Goal: Task Accomplishment & Management: Manage account settings

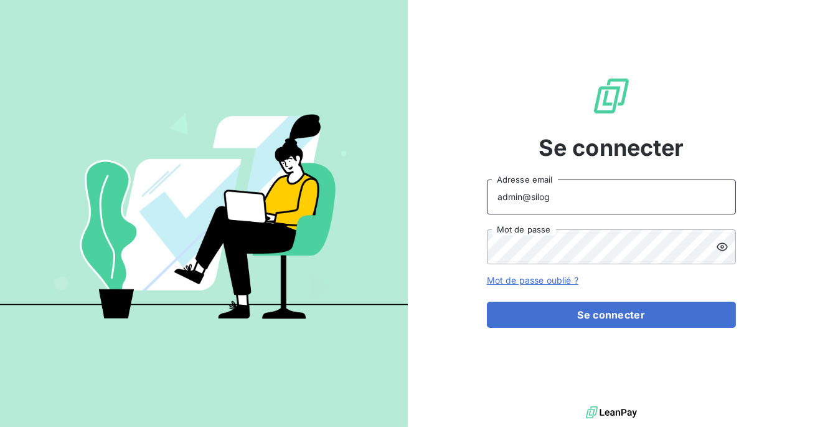
click at [565, 200] on input "admin@silog" at bounding box center [611, 196] width 249 height 35
type input "admin@siloglocation"
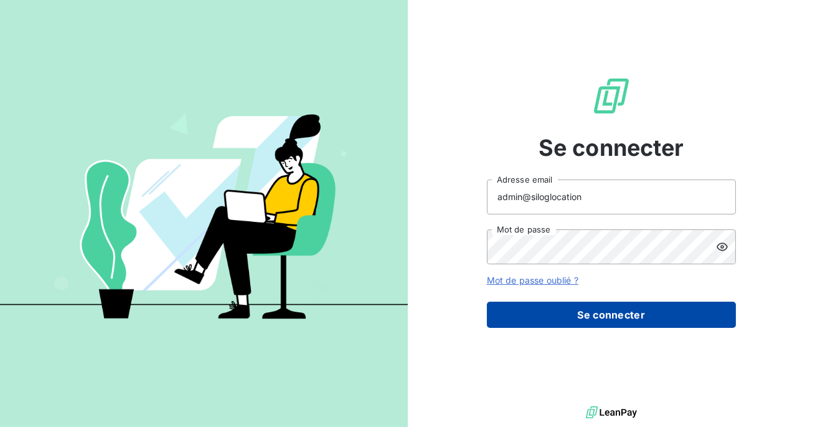
click at [596, 311] on button "Se connecter" at bounding box center [611, 314] width 249 height 26
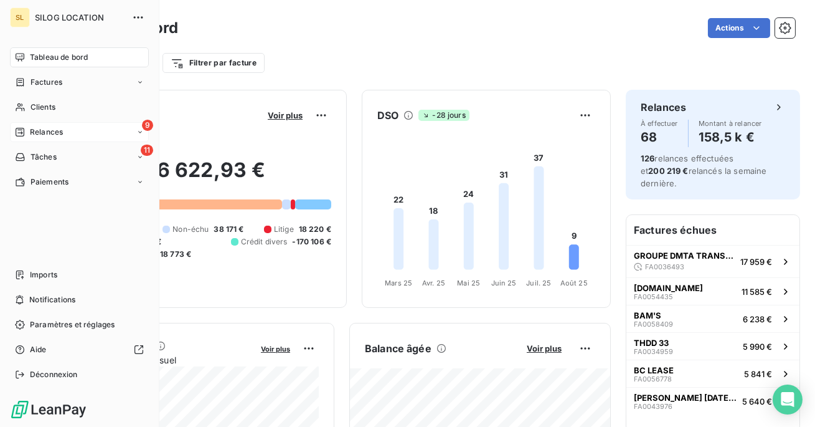
click at [30, 134] on span "Relances" at bounding box center [46, 131] width 33 height 11
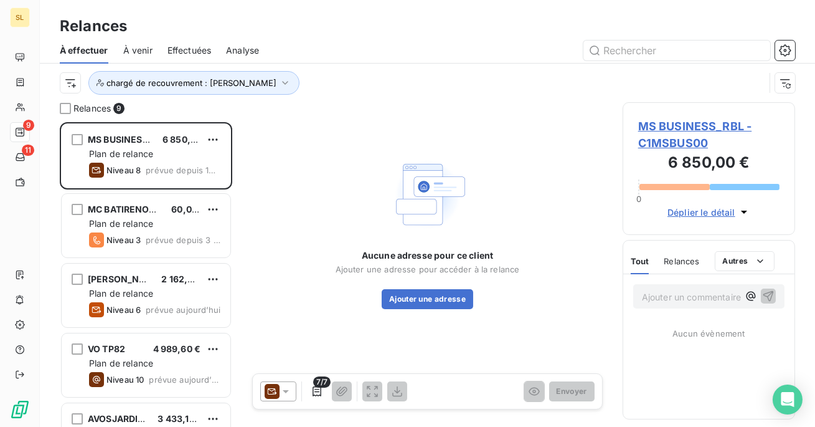
scroll to position [304, 172]
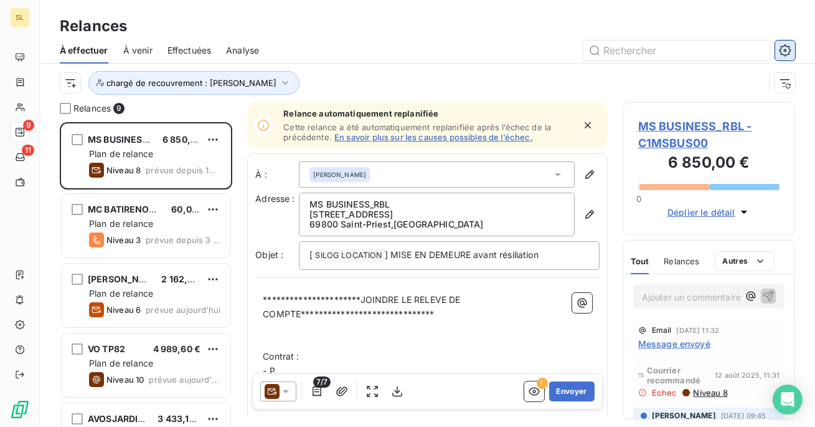
click at [785, 54] on icon "button" at bounding box center [785, 50] width 12 height 12
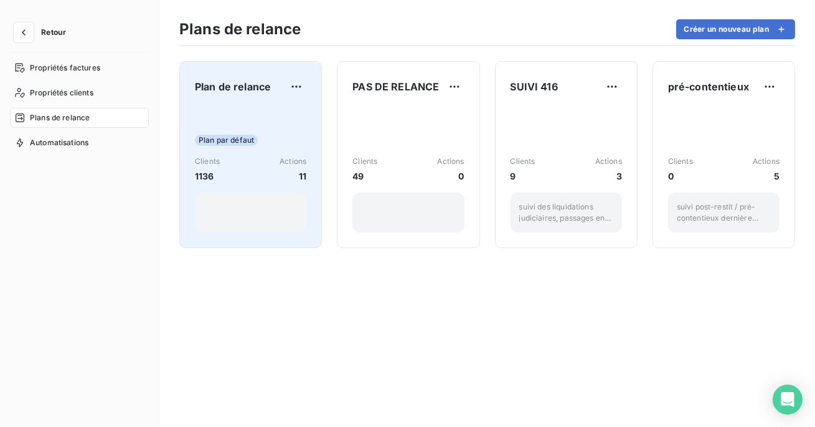
click at [293, 166] on span "Actions" at bounding box center [293, 161] width 27 height 11
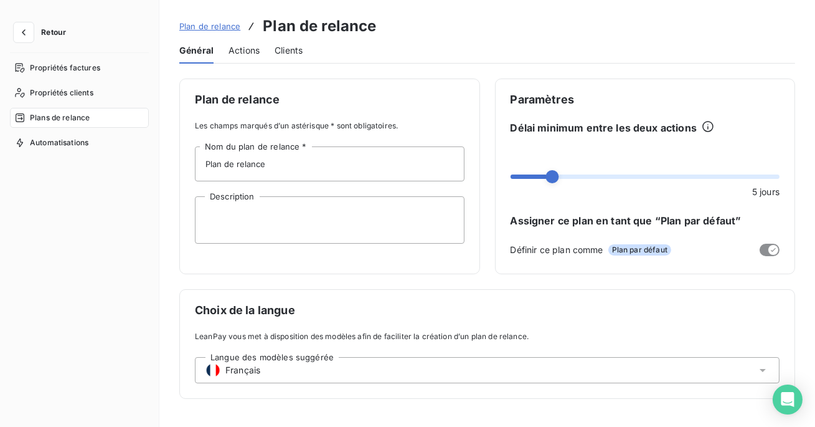
click at [253, 49] on span "Actions" at bounding box center [244, 50] width 31 height 12
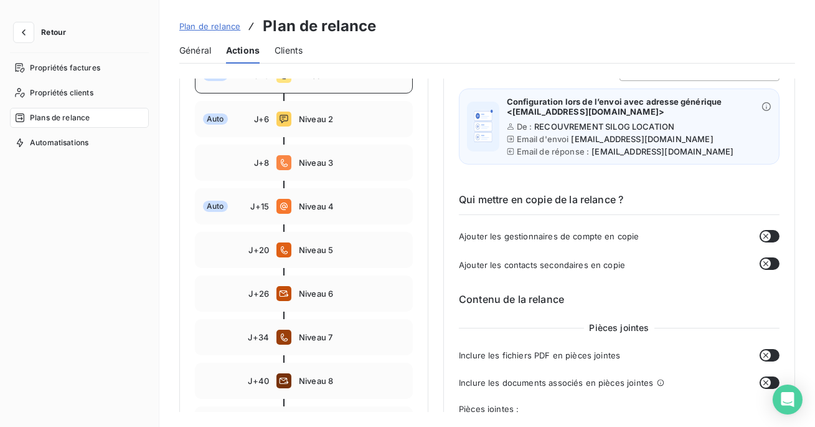
scroll to position [230, 0]
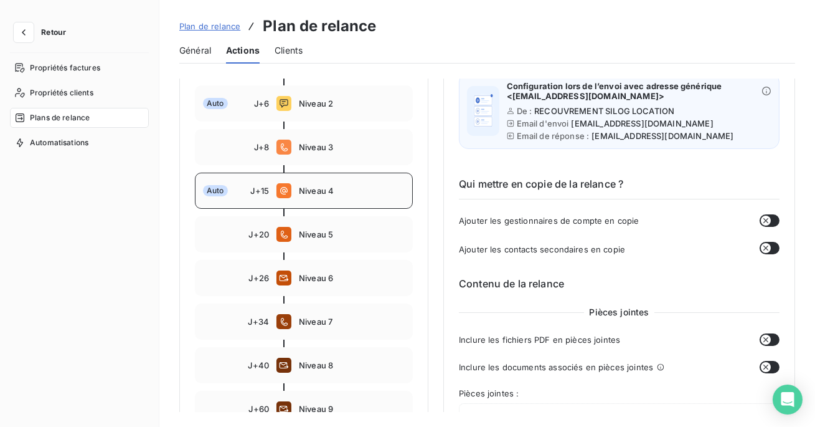
click at [335, 199] on div "Auto J+15 Niveau 4" at bounding box center [304, 190] width 218 height 36
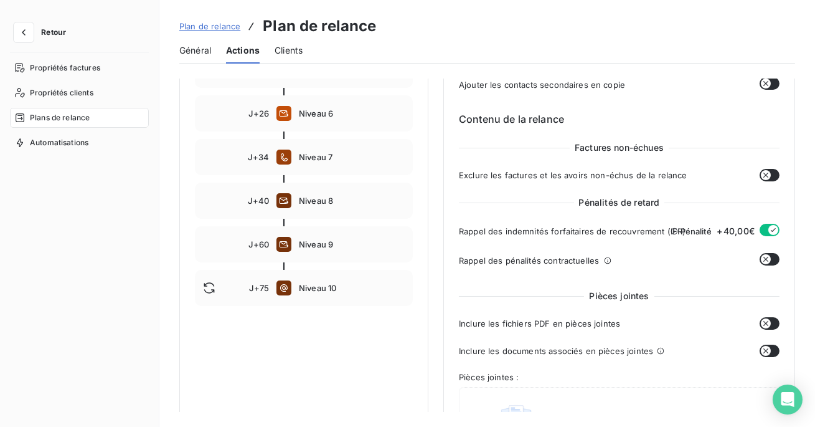
scroll to position [399, 0]
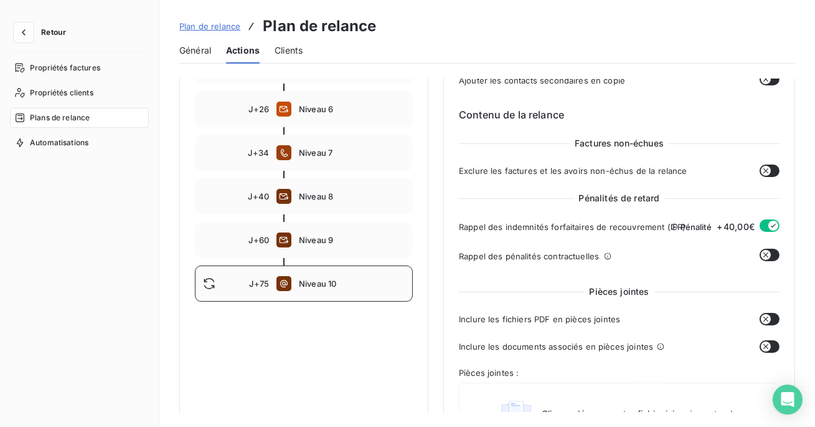
click at [333, 286] on span "Niveau 10" at bounding box center [352, 283] width 106 height 10
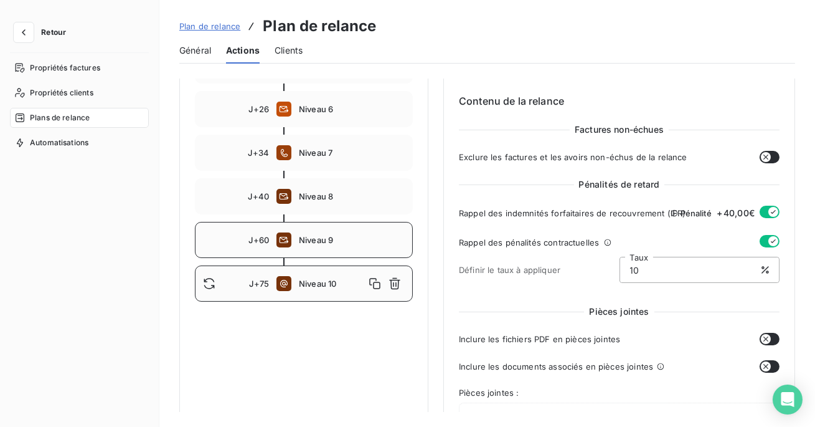
click at [241, 248] on div "J+60 Niveau 9" at bounding box center [304, 240] width 218 height 36
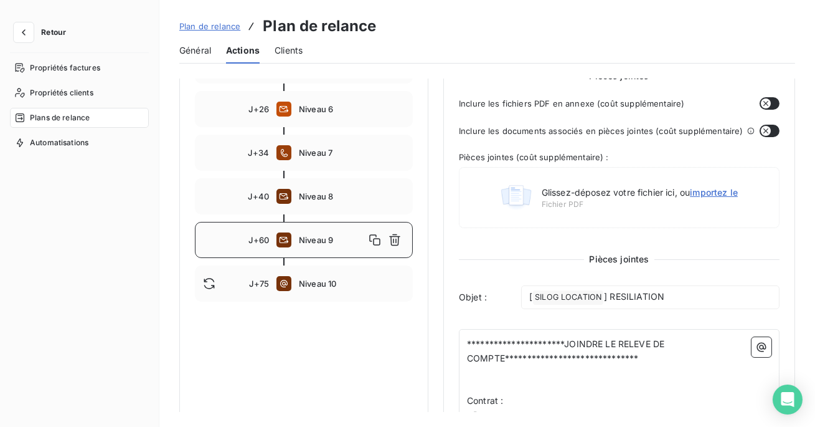
click at [245, 220] on div at bounding box center [304, 217] width 218 height 7
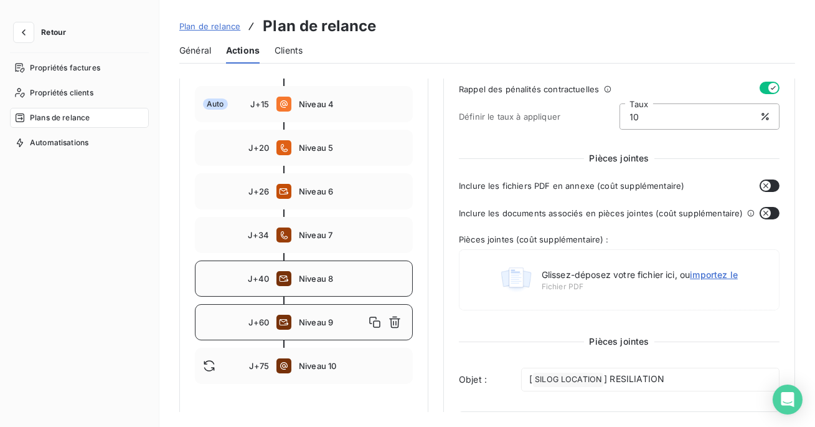
scroll to position [321, 0]
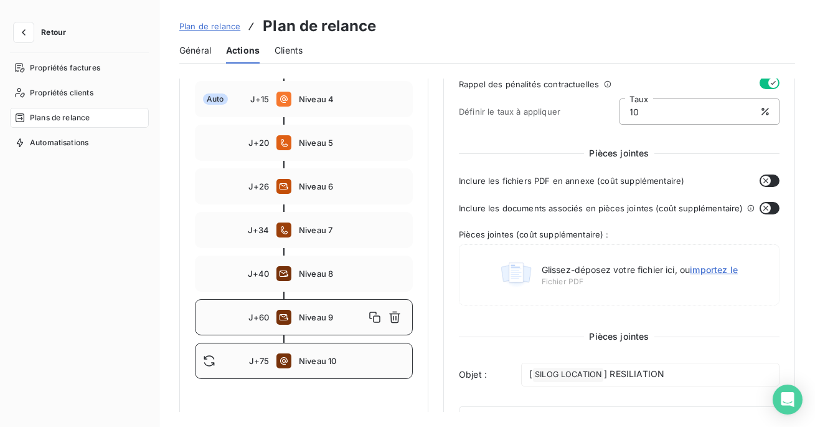
click at [260, 350] on div "J+75 Niveau 10" at bounding box center [304, 360] width 218 height 36
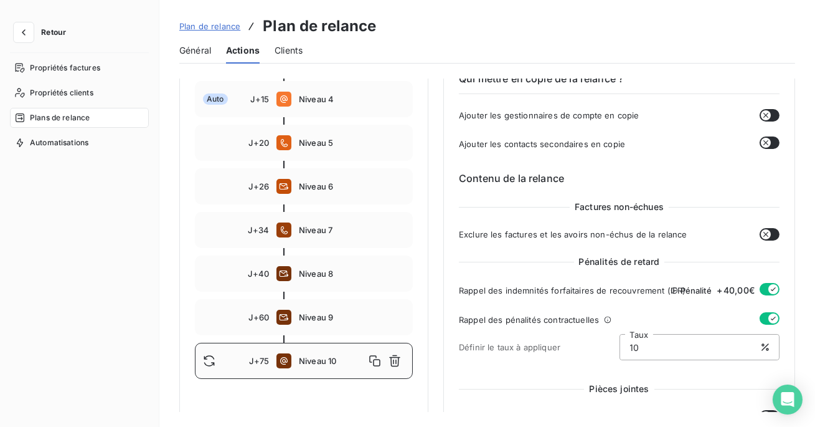
type input "75"
click at [23, 24] on button "button" at bounding box center [24, 32] width 20 height 20
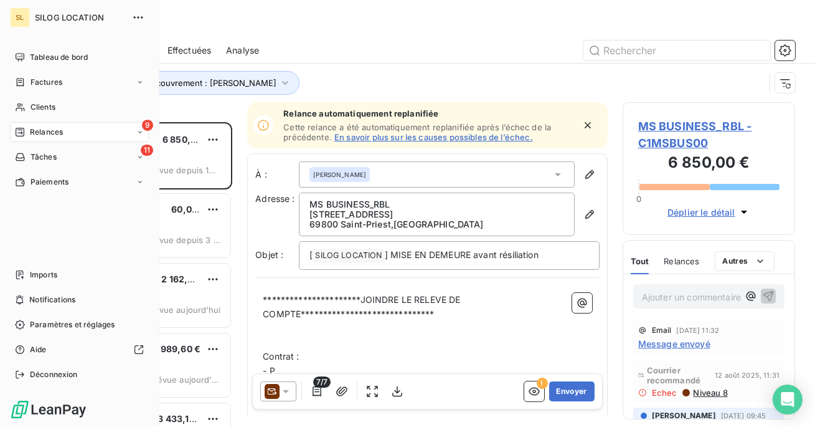
scroll to position [304, 172]
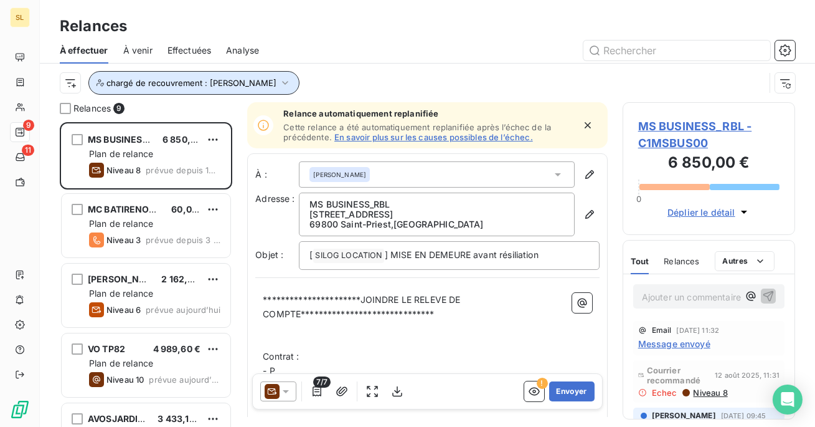
click at [222, 86] on span "chargé de recouvrement : [PERSON_NAME]" at bounding box center [191, 83] width 170 height 10
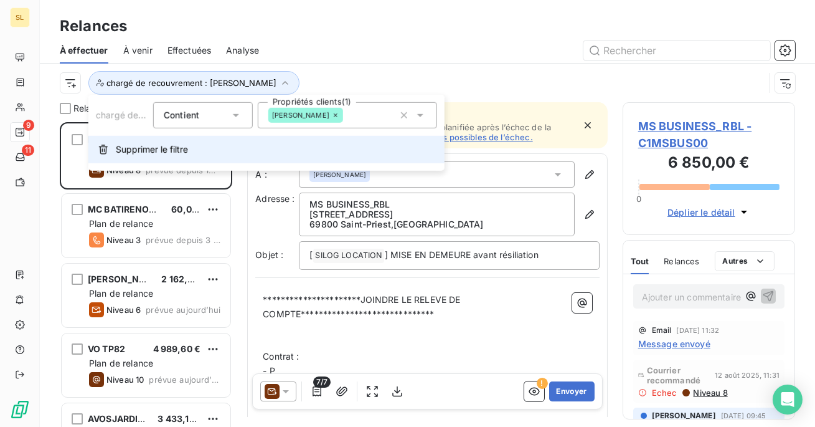
click at [215, 146] on button "Supprimer le filtre" at bounding box center [266, 149] width 356 height 27
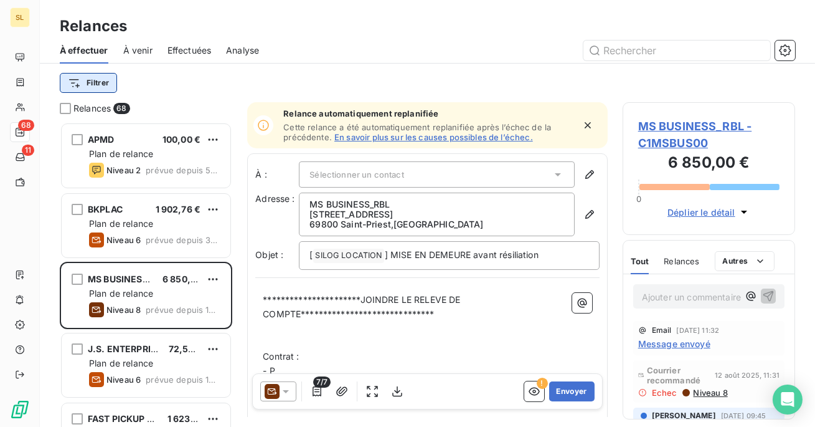
click at [101, 87] on html "SL 68 11 Relances À effectuer À venir Effectuées Analyse Filtrer Relances 68 AP…" at bounding box center [407, 213] width 815 height 427
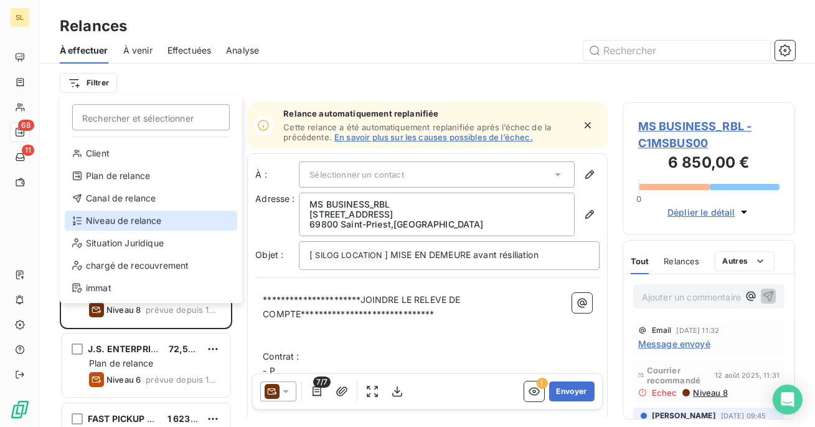
click at [154, 220] on div "Niveau de relance" at bounding box center [151, 220] width 172 height 20
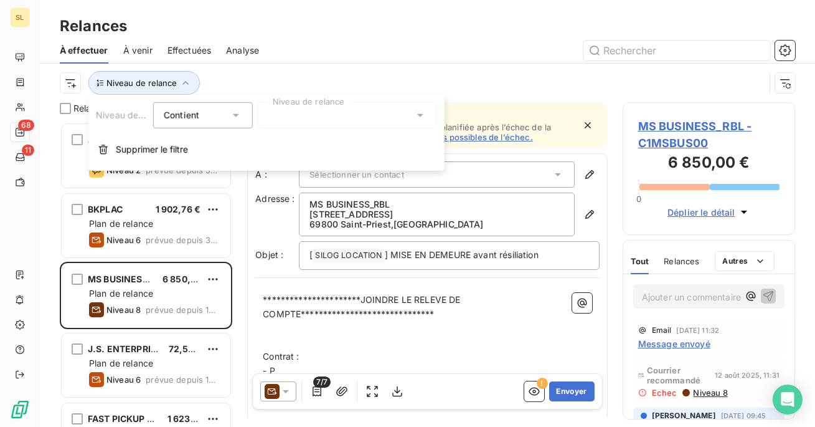
click at [326, 109] on div at bounding box center [347, 115] width 179 height 26
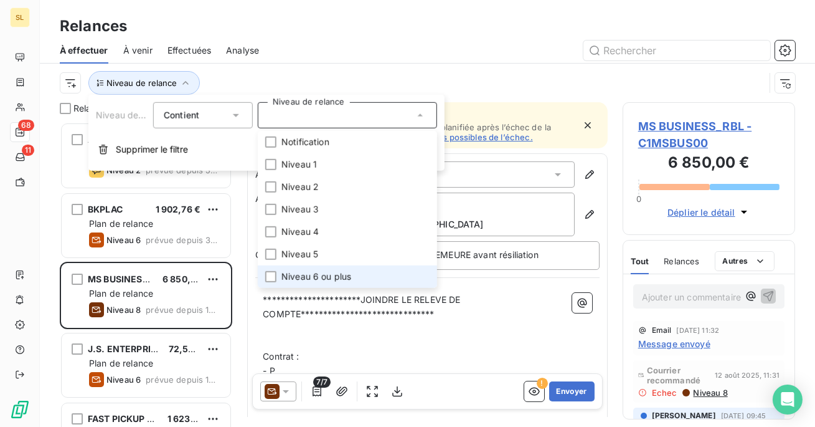
click at [308, 274] on span "Niveau 6 ou plus" at bounding box center [316, 276] width 70 height 12
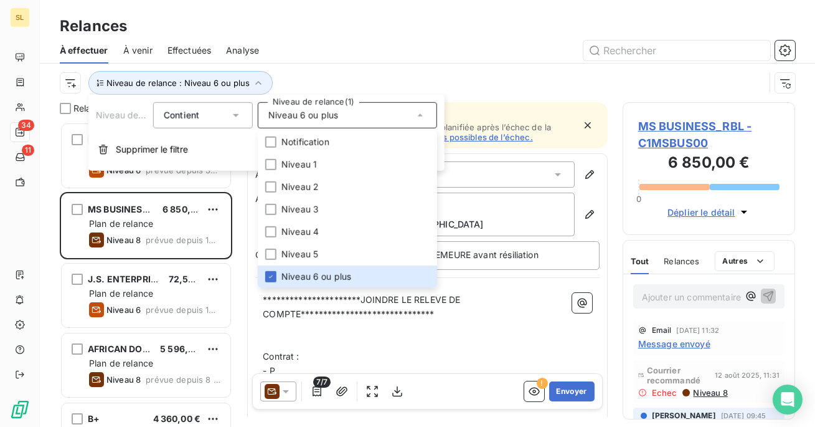
click at [327, 56] on div at bounding box center [534, 50] width 521 height 20
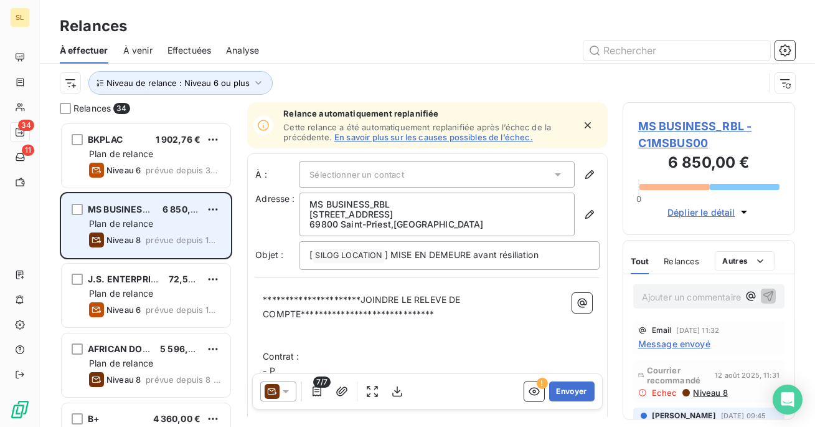
click at [169, 236] on span "prévue depuis 18 jours" at bounding box center [183, 240] width 75 height 10
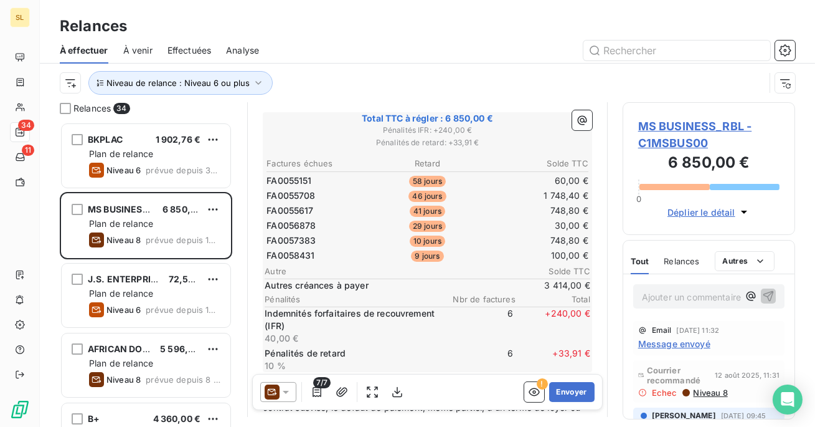
scroll to position [445, 0]
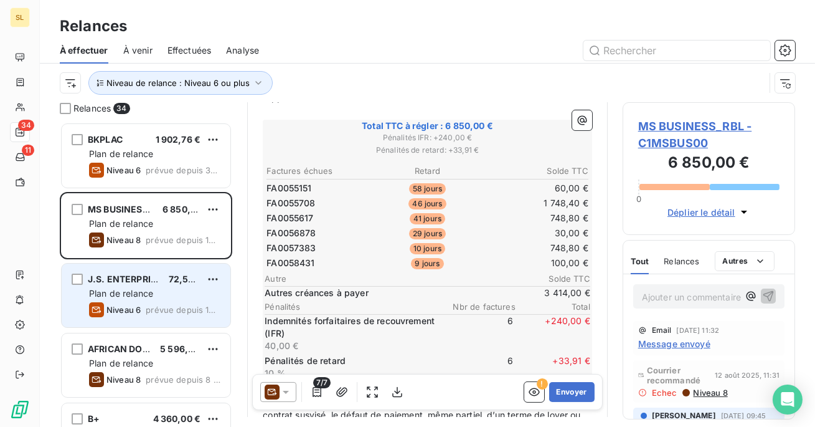
click at [136, 304] on span "Niveau 6" at bounding box center [123, 309] width 34 height 10
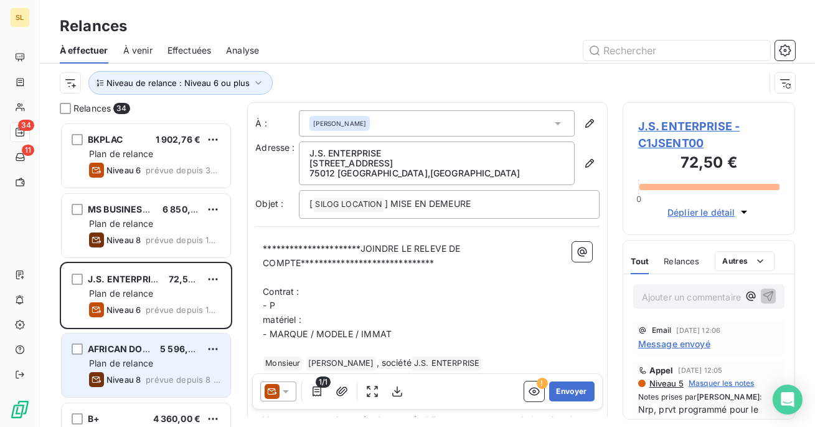
click at [133, 334] on div "AFRICAN DO EAT 5 596,45 € Plan de relance Niveau 8 prévue depuis 8 jours" at bounding box center [146, 365] width 169 height 64
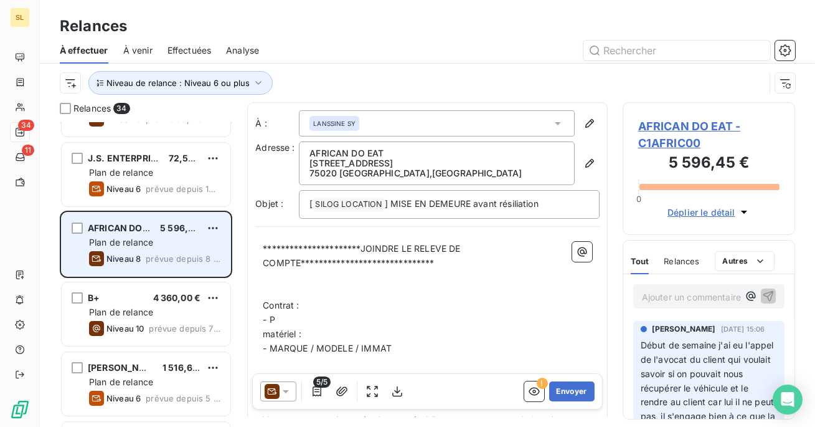
scroll to position [132, 0]
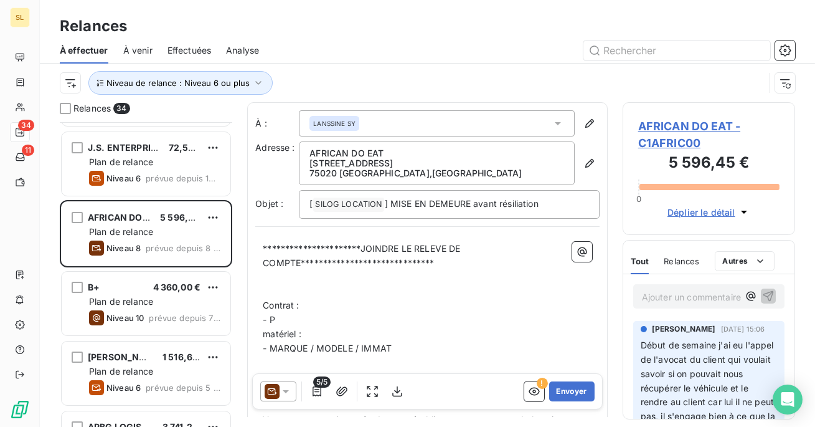
click at [159, 320] on span "prévue depuis 7 jours" at bounding box center [185, 318] width 72 height 10
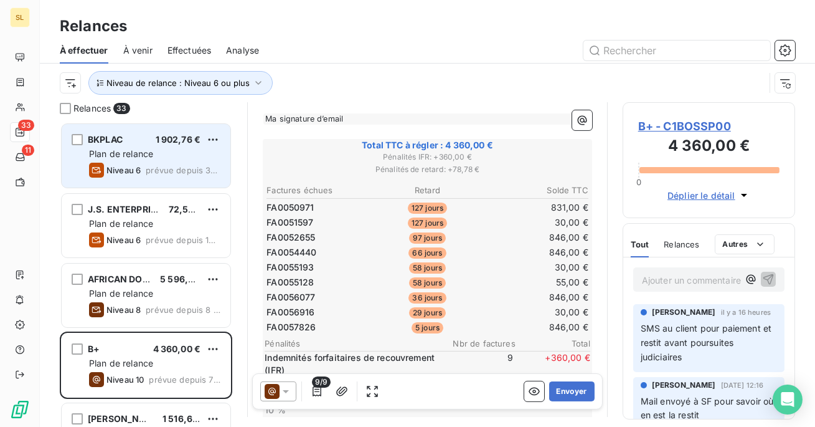
click at [168, 139] on span "1 902,76 €" at bounding box center [178, 139] width 45 height 11
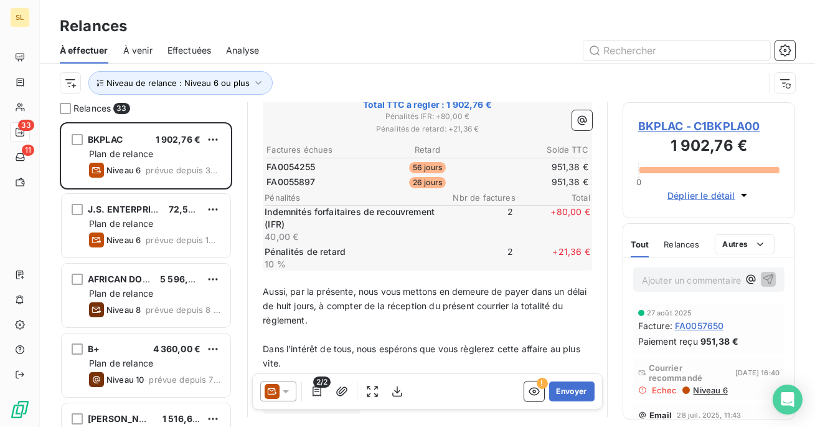
scroll to position [443, 0]
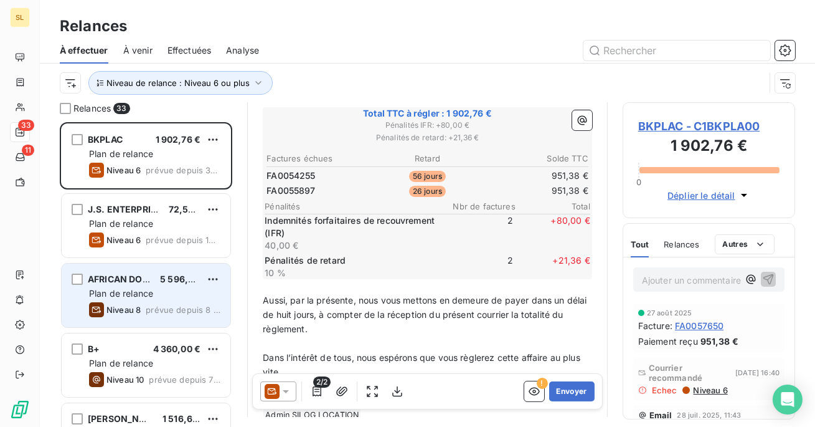
click at [133, 300] on div "AFRICAN DO EAT 5 596,45 € Plan de relance Niveau 8 prévue depuis 8 jours" at bounding box center [146, 295] width 169 height 64
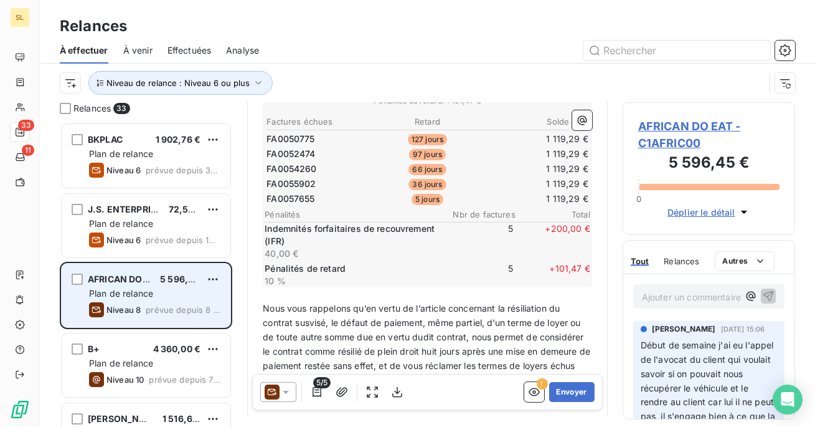
scroll to position [413, 0]
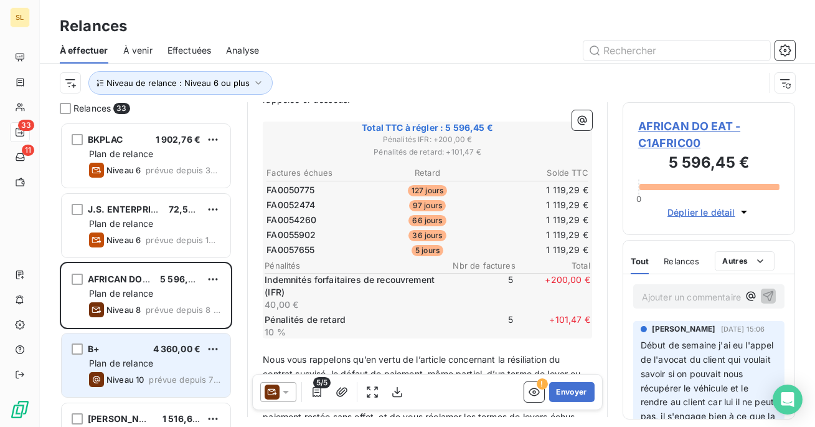
click at [154, 373] on div "Niveau 10 prévue depuis 7 jours" at bounding box center [154, 379] width 131 height 15
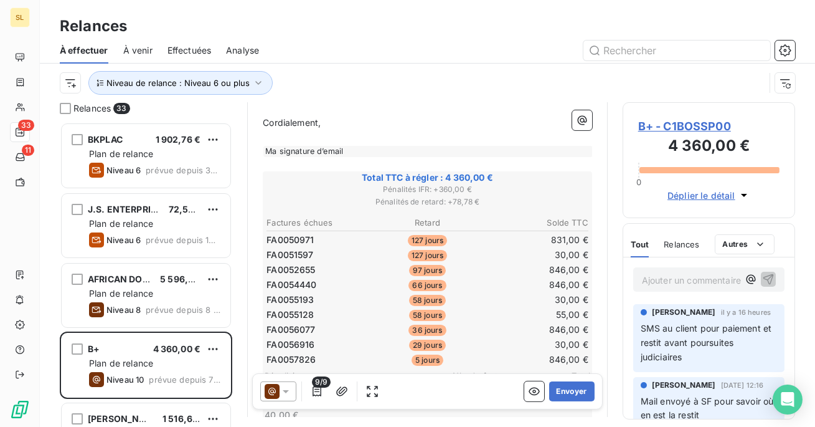
scroll to position [656, 0]
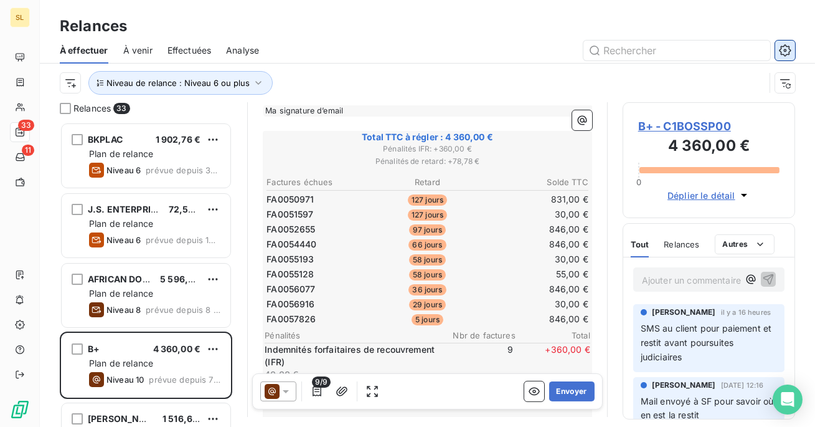
click at [790, 48] on icon "button" at bounding box center [785, 50] width 12 height 12
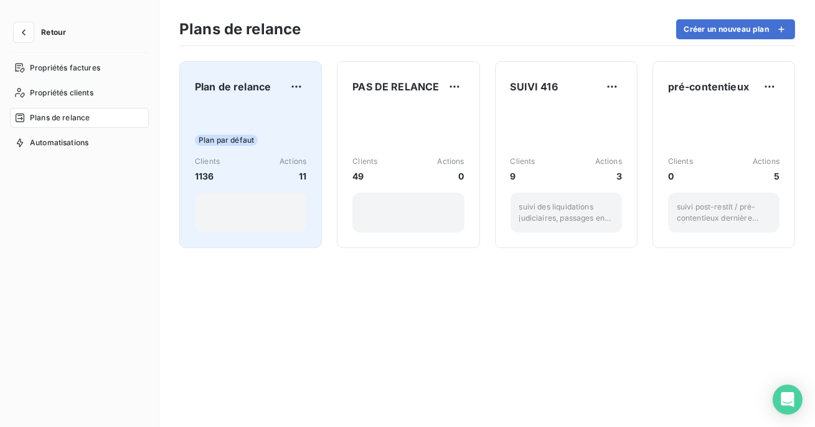
click at [253, 132] on div "Plan par défaut Clients 1136 Actions 11" at bounding box center [250, 169] width 111 height 126
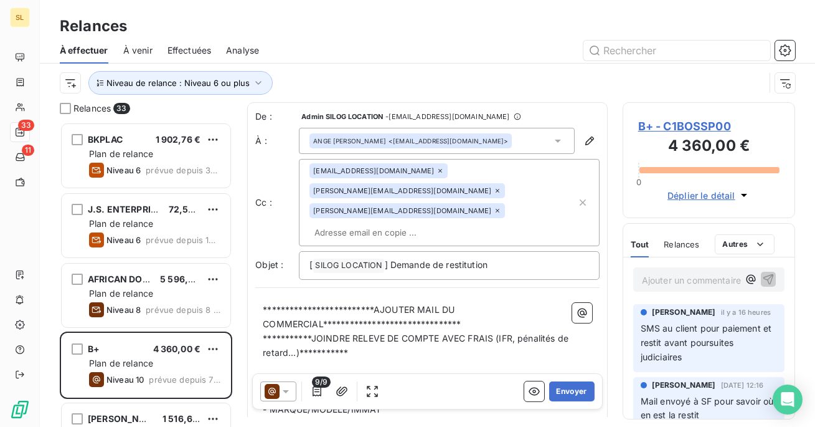
scroll to position [304, 172]
click at [783, 52] on icon "button" at bounding box center [785, 50] width 12 height 12
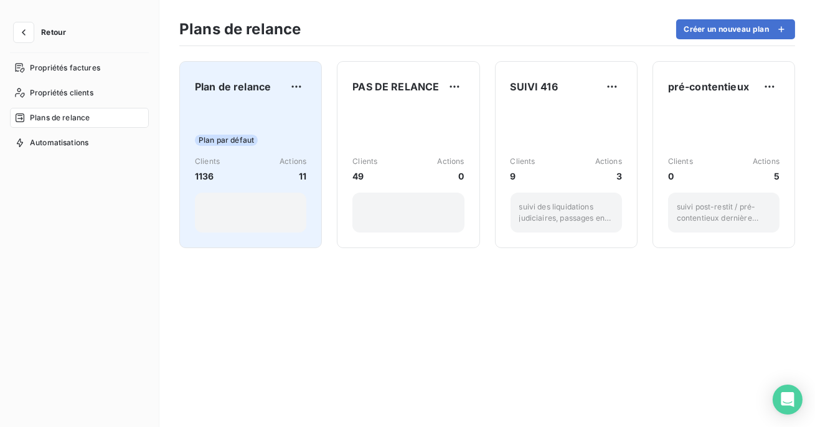
click at [253, 158] on div "Clients 1136 Actions 11" at bounding box center [250, 169] width 111 height 27
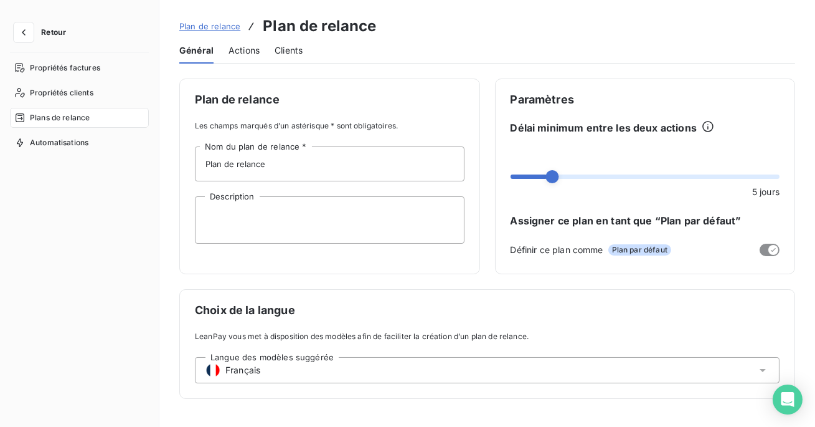
click at [244, 54] on span "Actions" at bounding box center [244, 50] width 31 height 12
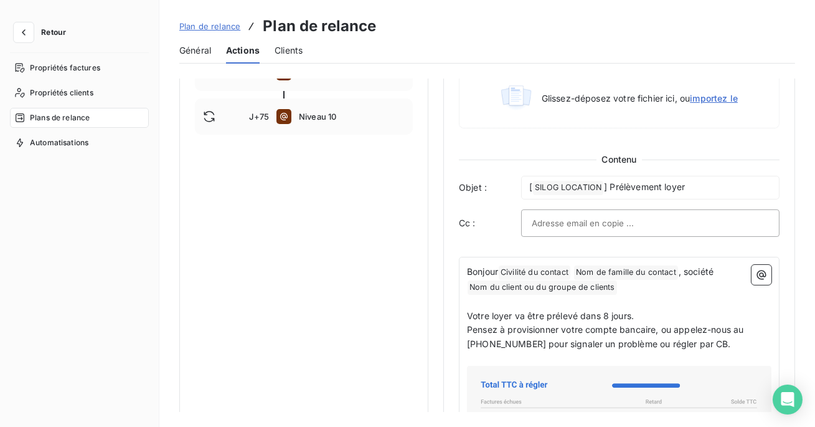
scroll to position [458, 0]
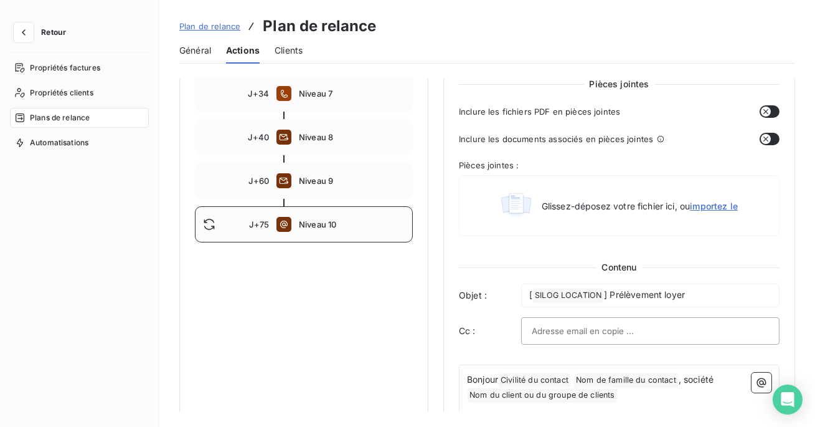
click at [330, 220] on span "Niveau 10" at bounding box center [352, 224] width 106 height 10
type input "75"
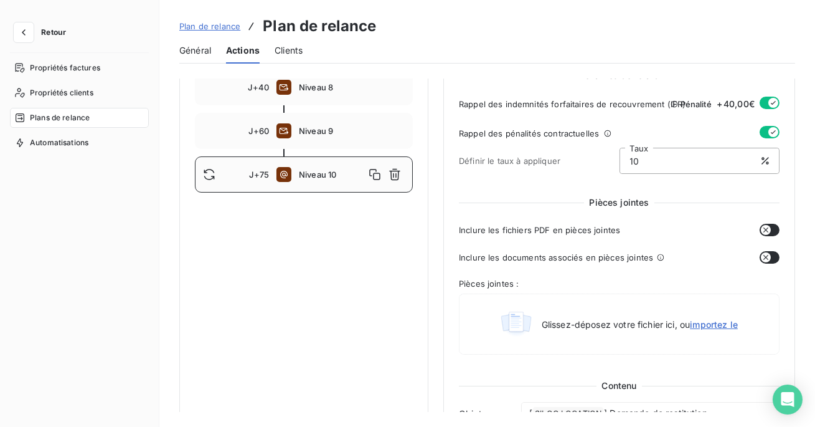
scroll to position [498, 0]
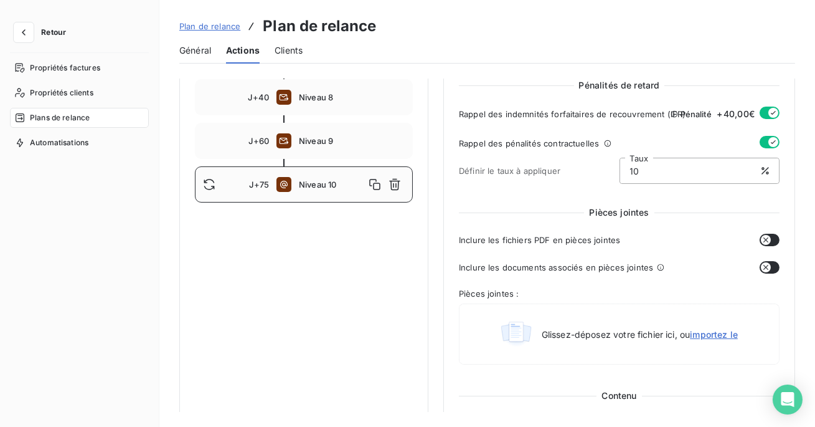
click at [191, 25] on span "Plan de relance" at bounding box center [209, 26] width 61 height 10
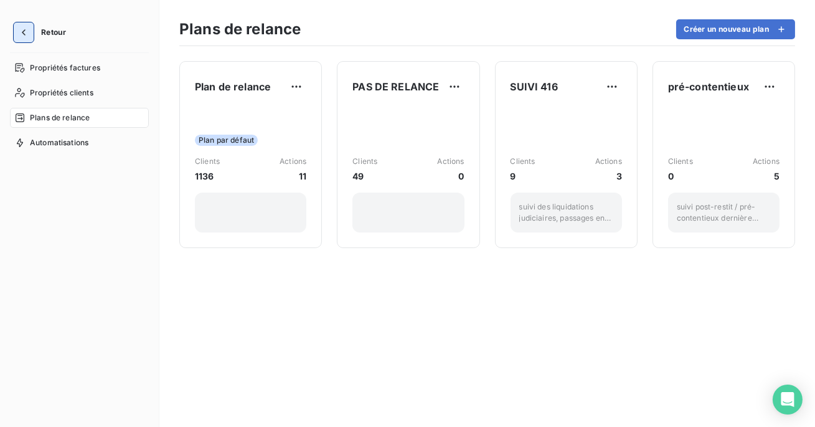
click at [20, 28] on icon "button" at bounding box center [23, 32] width 12 height 12
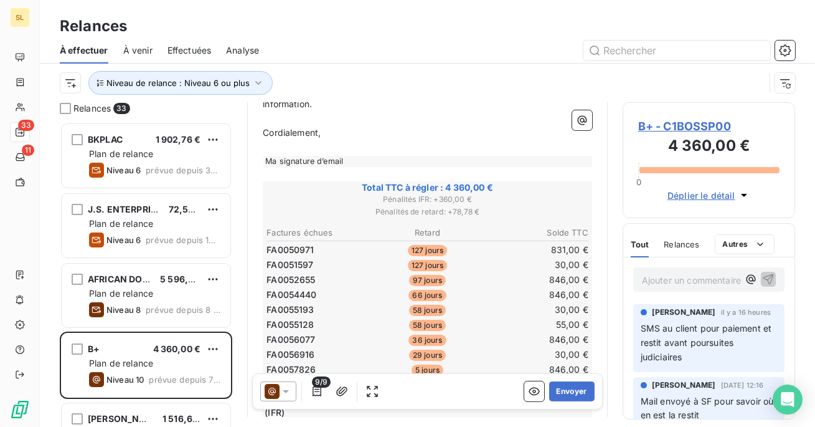
scroll to position [609, 0]
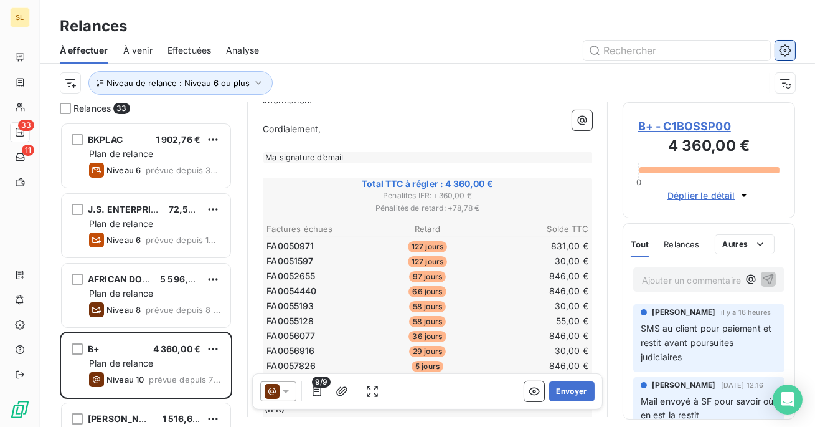
click at [791, 42] on button "button" at bounding box center [785, 50] width 20 height 20
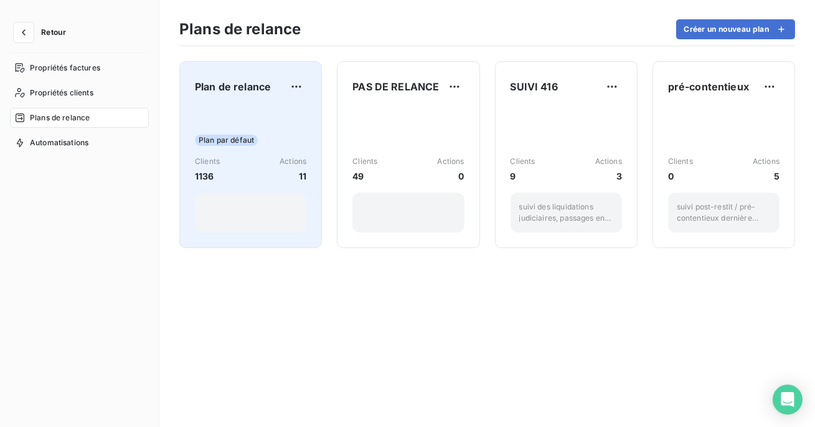
click at [268, 141] on div "Plan par défaut" at bounding box center [250, 139] width 111 height 11
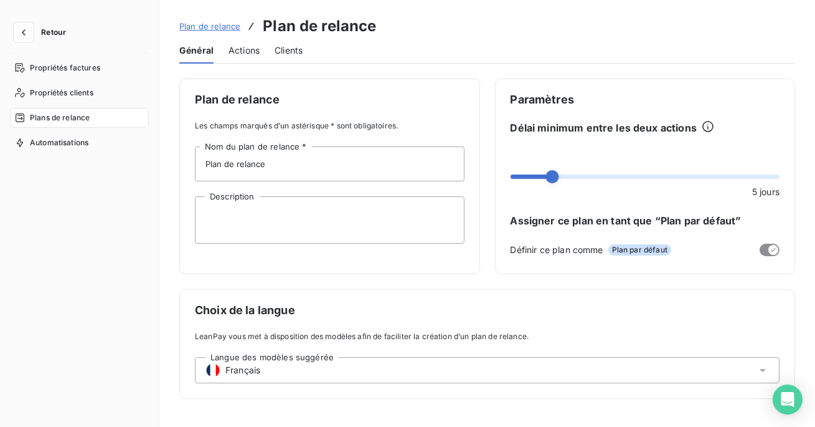
click at [248, 64] on div "Plan de relance Plan de relance Général Actions Clients Plan de relance Les cha…" at bounding box center [487, 213] width 656 height 427
click at [250, 50] on span "Actions" at bounding box center [244, 50] width 31 height 12
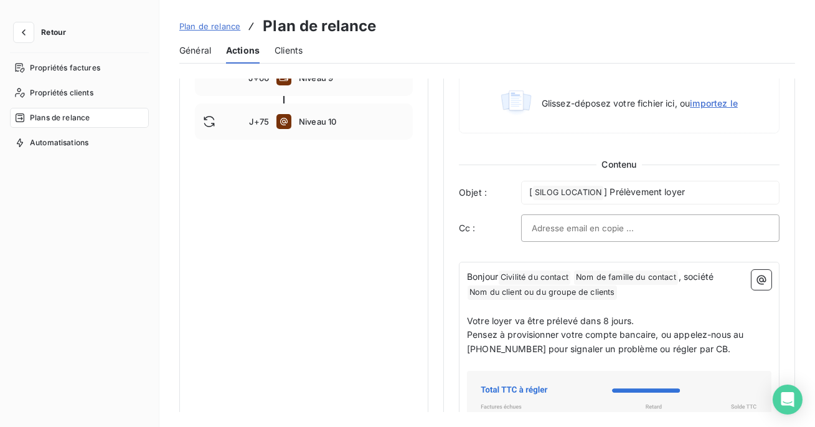
scroll to position [560, 0]
click at [359, 140] on div "Notifications pré-échéance Envoi par jour en fonction de la date d’échéance Aut…" at bounding box center [303, 92] width 249 height 1146
click at [356, 130] on div "J+75 Niveau 10" at bounding box center [304, 122] width 218 height 36
type input "75"
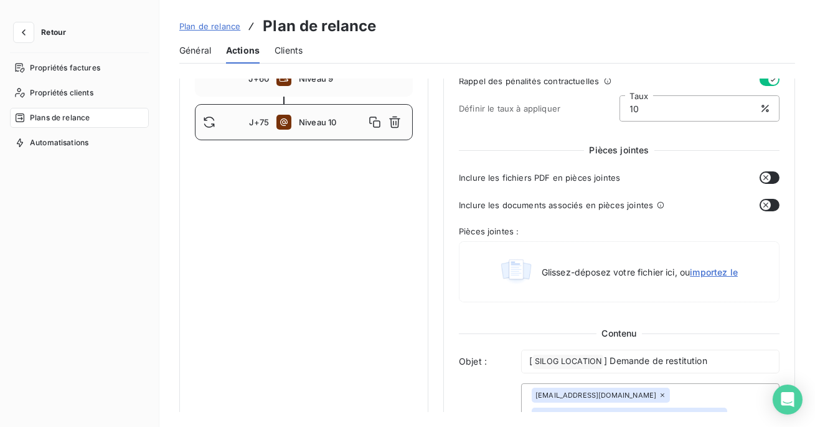
click at [216, 26] on span "Plan de relance" at bounding box center [209, 26] width 61 height 10
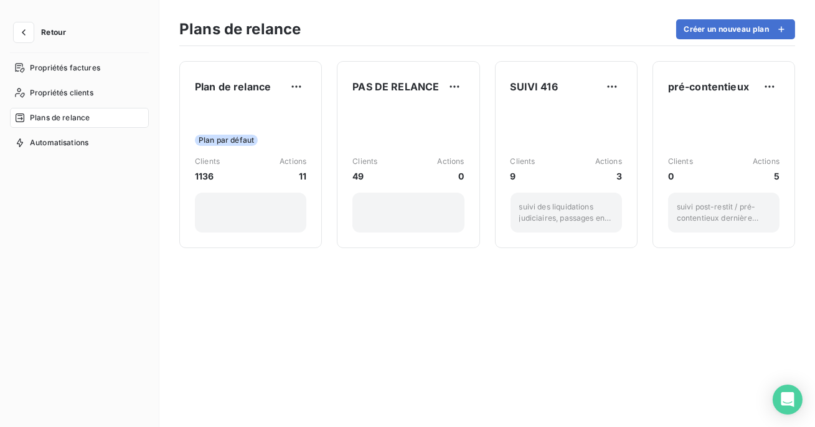
click at [21, 44] on div "Retour" at bounding box center [79, 37] width 139 height 31
click at [24, 32] on icon "button" at bounding box center [23, 32] width 12 height 12
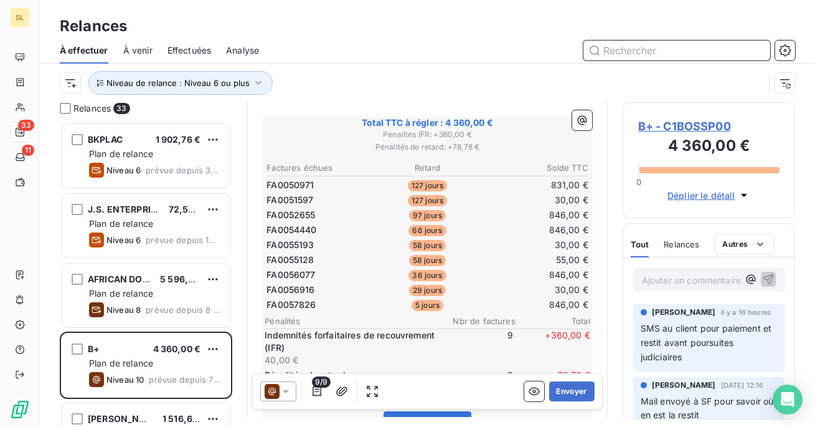
scroll to position [654, 0]
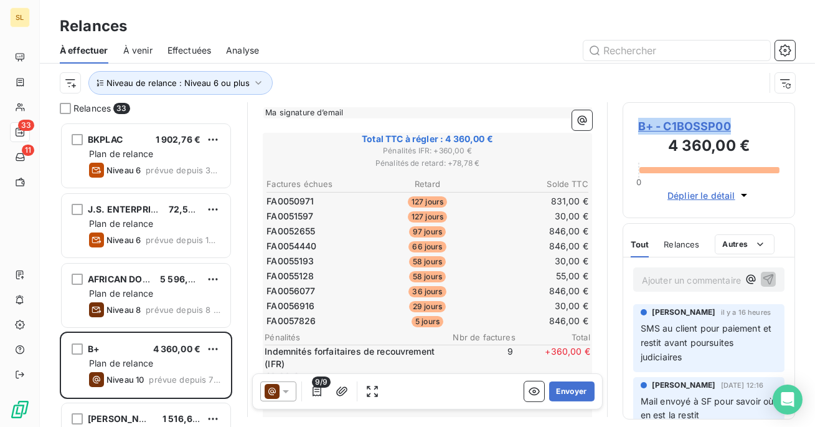
drag, startPoint x: 738, startPoint y: 125, endPoint x: 639, endPoint y: 120, distance: 98.5
click at [639, 120] on span "B+ - C1BOSSP00" at bounding box center [708, 126] width 141 height 17
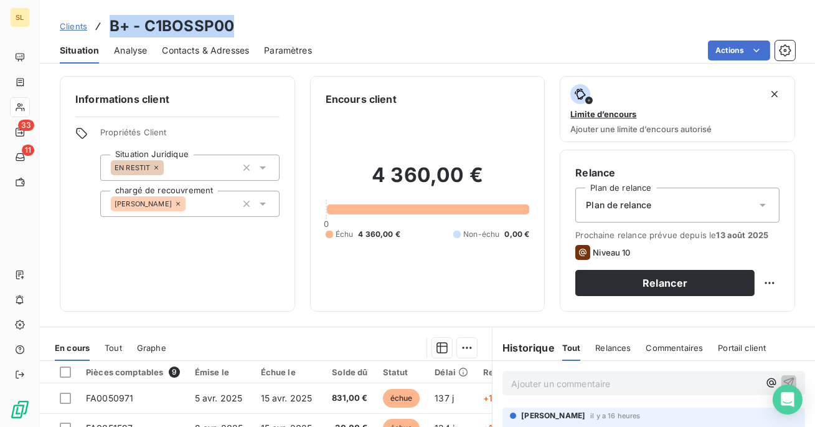
drag, startPoint x: 240, startPoint y: 26, endPoint x: 109, endPoint y: 29, distance: 131.4
click at [109, 29] on div "Clients B+ - C1BOSSP00" at bounding box center [427, 26] width 775 height 22
copy h3 "B+ - C1BOSSP00"
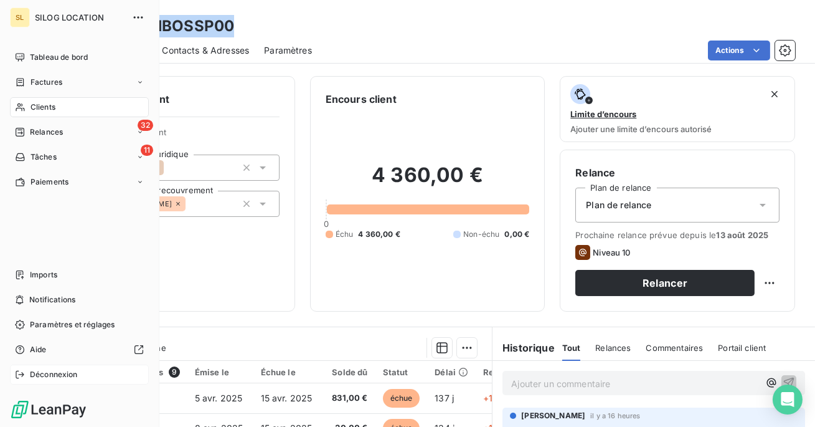
click at [50, 372] on span "Déconnexion" at bounding box center [54, 374] width 48 height 11
